Goal: Go to known website: Access a specific website the user already knows

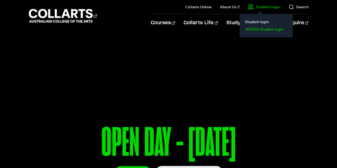
click at [260, 28] on link "VETDSS Student login" at bounding box center [266, 29] width 45 height 7
